Goal: Task Accomplishment & Management: Use online tool/utility

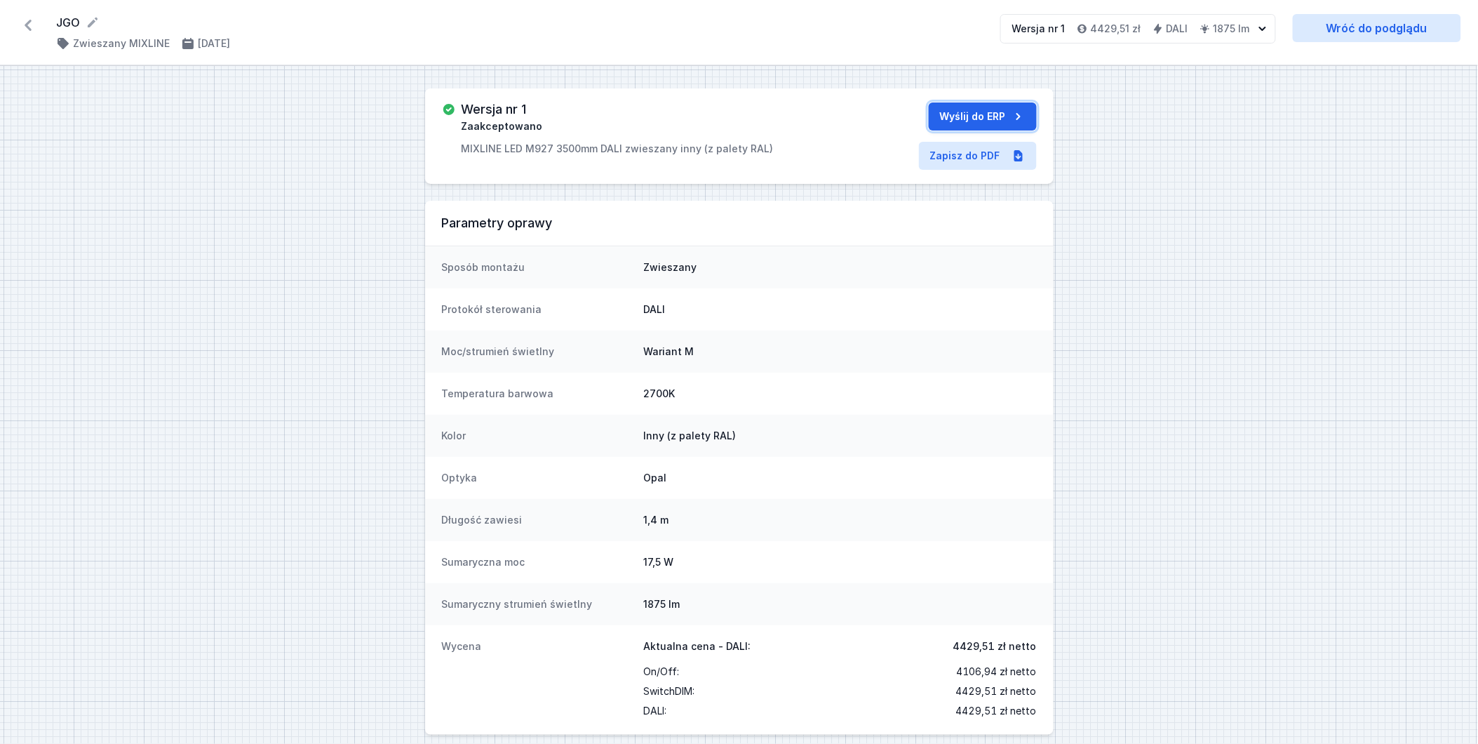
click at [966, 116] on button "Wyślij do ERP" at bounding box center [983, 116] width 108 height 28
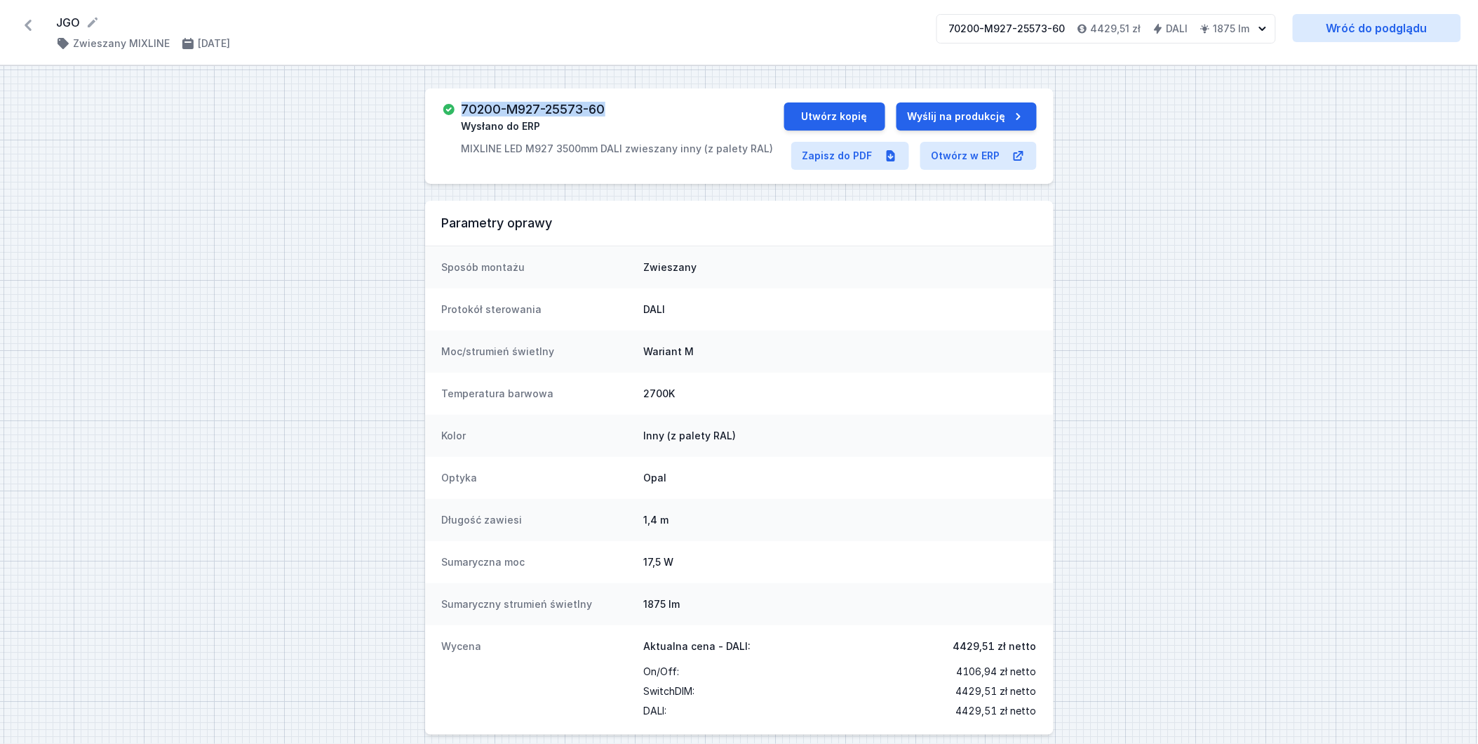
drag, startPoint x: 609, startPoint y: 116, endPoint x: 457, endPoint y: 112, distance: 152.3
click at [457, 112] on div "70200-M927-25573-60 Wysłano do ERP MIXLINE LED M927 3500mm DALI zwieszany inny …" at bounding box center [613, 128] width 342 height 53
copy h3 "70200-M927-25573-60"
click at [861, 123] on button "Utwórz kopię" at bounding box center [834, 116] width 101 height 28
select select "2700"
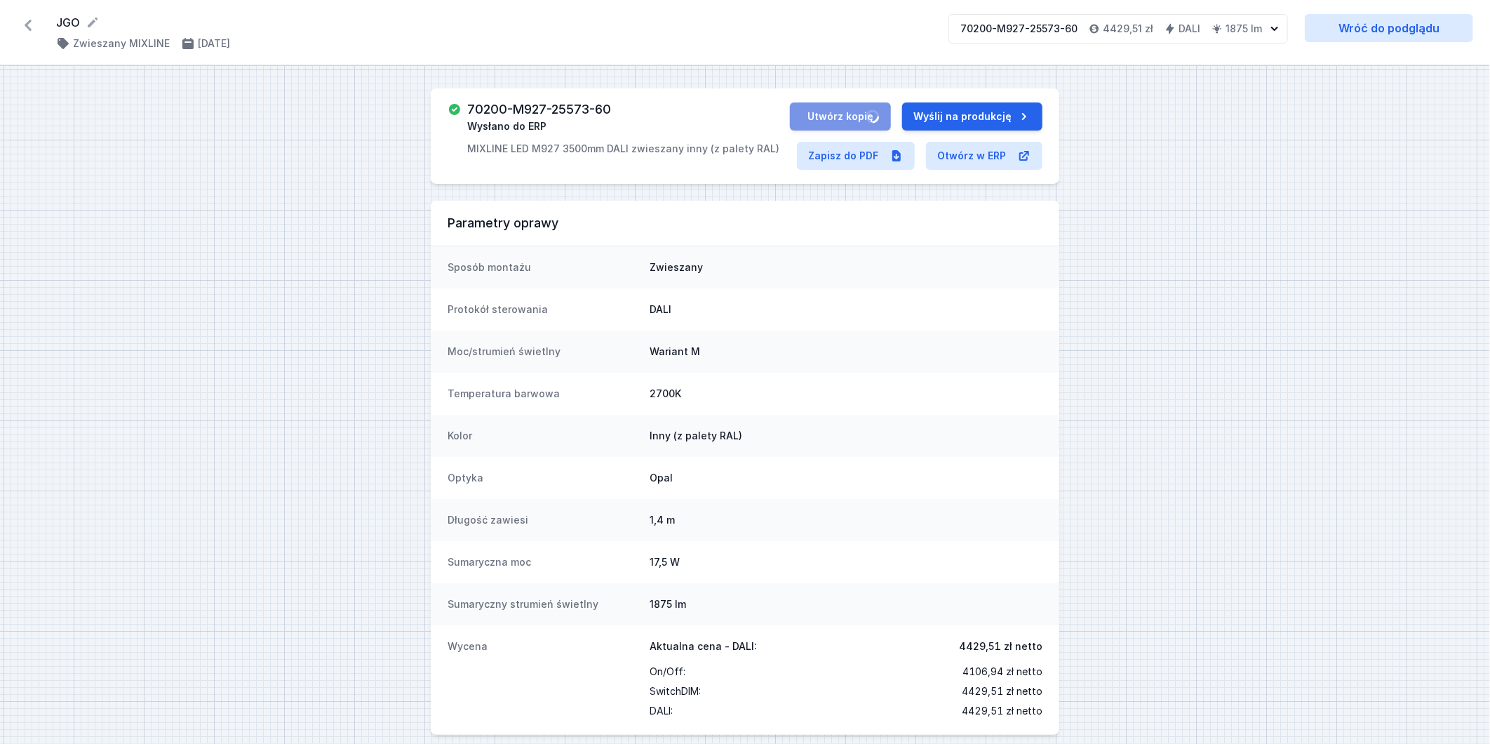
select select "4"
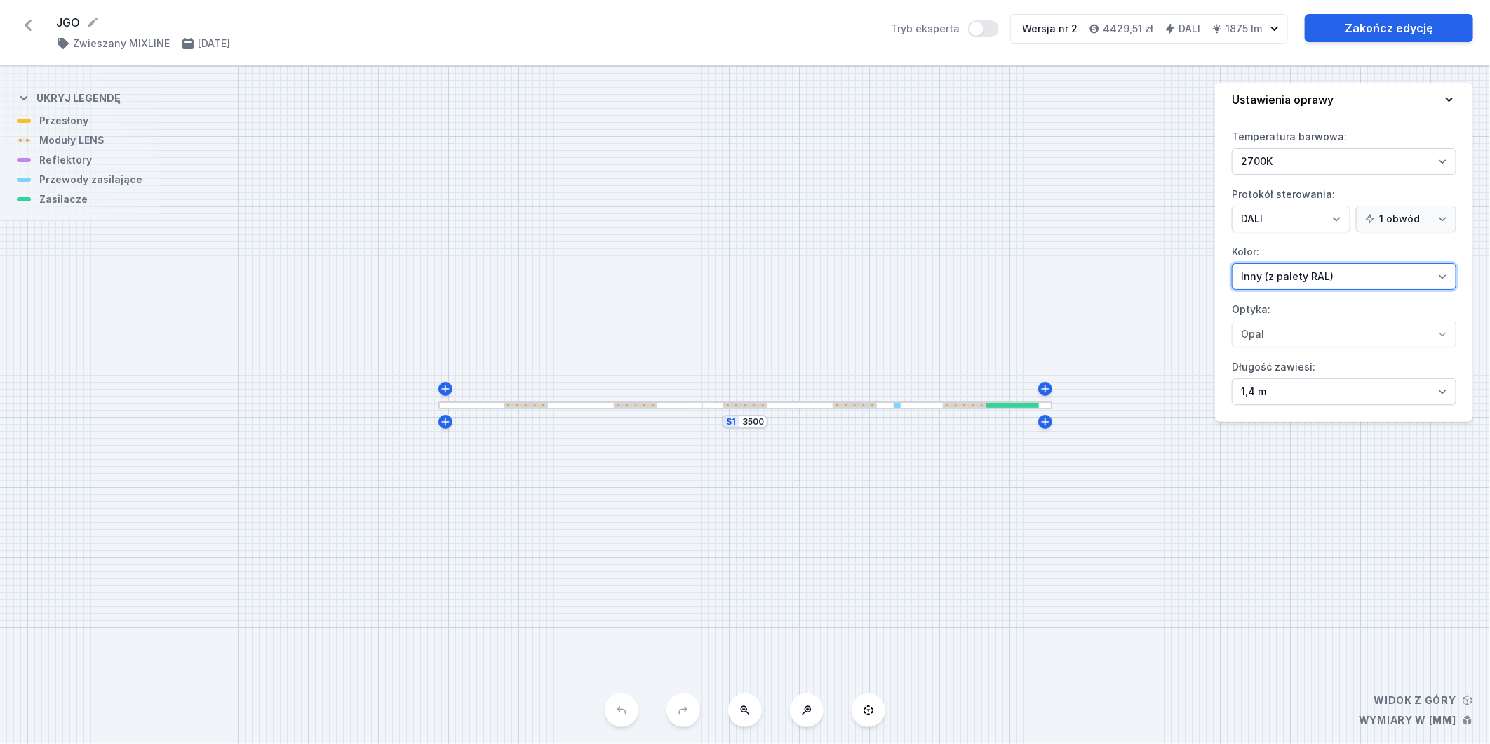
click at [1373, 282] on select "Biały struktura Czarny struktura Złoty struktura Miedziany Szary Inny (z palety…" at bounding box center [1344, 276] width 225 height 27
select select "3"
click at [1232, 263] on select "Biały struktura Czarny struktura Złoty struktura Miedziany Szary Inny (z palety…" at bounding box center [1344, 276] width 225 height 27
